Goal: Task Accomplishment & Management: Use online tool/utility

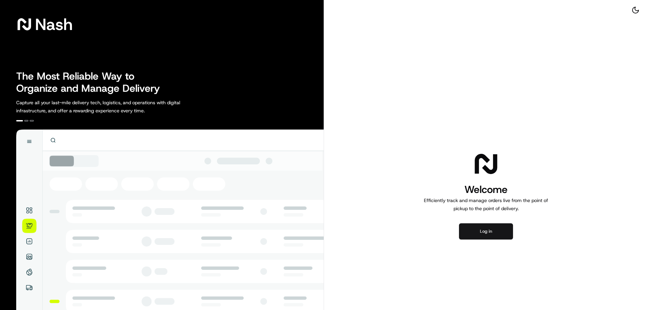
click at [491, 233] on button "Log in" at bounding box center [486, 232] width 54 height 16
